Goal: Information Seeking & Learning: Learn about a topic

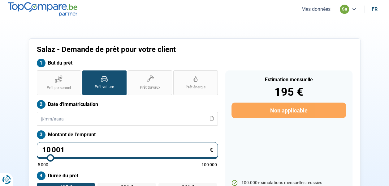
click at [315, 8] on button "Mes données" at bounding box center [315, 9] width 33 height 6
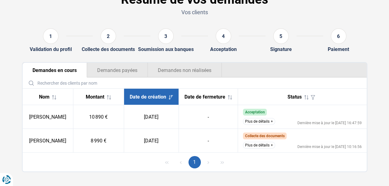
scroll to position [47, 0]
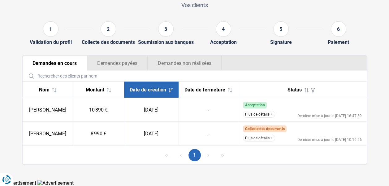
click at [255, 139] on button "Plus de détails" at bounding box center [259, 138] width 32 height 7
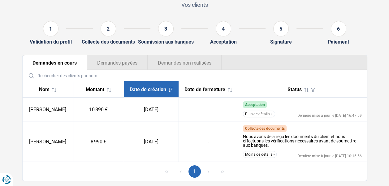
click at [261, 115] on button "Plus de détails" at bounding box center [259, 114] width 32 height 7
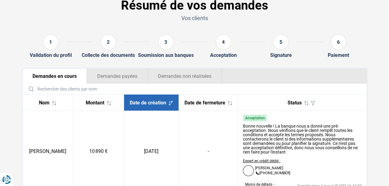
scroll to position [0, 0]
